Goal: Information Seeking & Learning: Learn about a topic

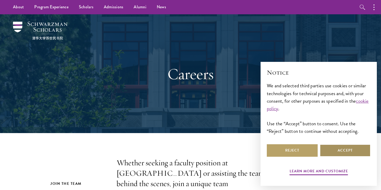
drag, startPoint x: 340, startPoint y: 150, endPoint x: 332, endPoint y: 149, distance: 7.3
click at [340, 150] on button "Accept" at bounding box center [345, 150] width 51 height 12
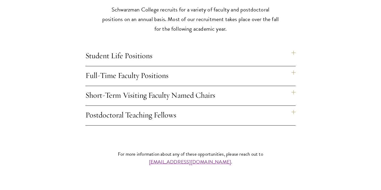
scroll to position [467, 0]
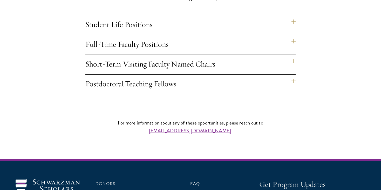
click at [294, 35] on h4 "Full-Time Faculty Positions" at bounding box center [190, 44] width 210 height 19
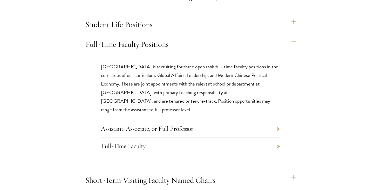
click at [278, 120] on li "Assistant, Associate, or Full Professor" at bounding box center [190, 128] width 179 height 17
click at [205, 120] on li "Assistant, Associate, or Full Professor" at bounding box center [190, 128] width 179 height 17
click at [189, 124] on link "Assistant, Associate, or Full Professor" at bounding box center [147, 128] width 92 height 8
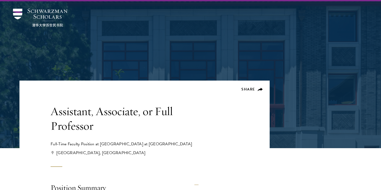
scroll to position [130, 0]
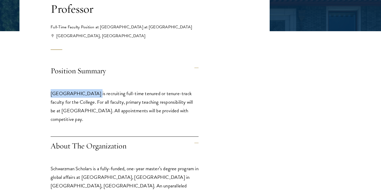
drag, startPoint x: 51, startPoint y: 91, endPoint x: 92, endPoint y: 92, distance: 41.0
click at [92, 92] on p "Schwarzman College is recruiting full-time tenured or tenure-track faculty for …" at bounding box center [125, 106] width 148 height 34
copy p "Schwarzman College"
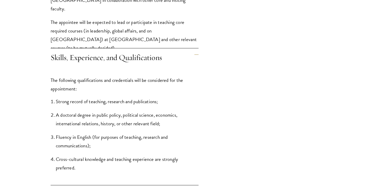
scroll to position [597, 0]
